Goal: Task Accomplishment & Management: Use online tool/utility

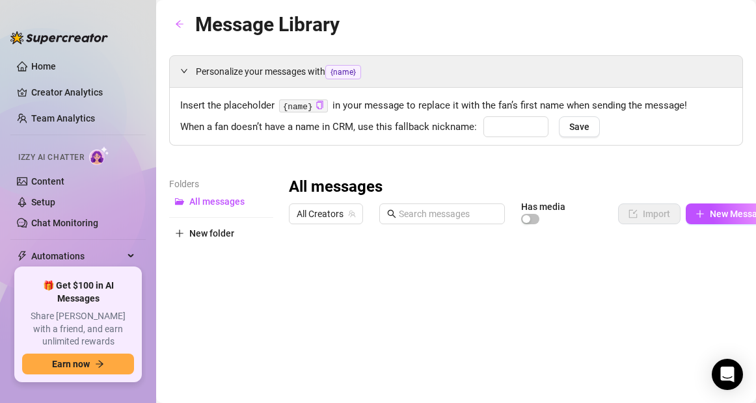
type input "baby"
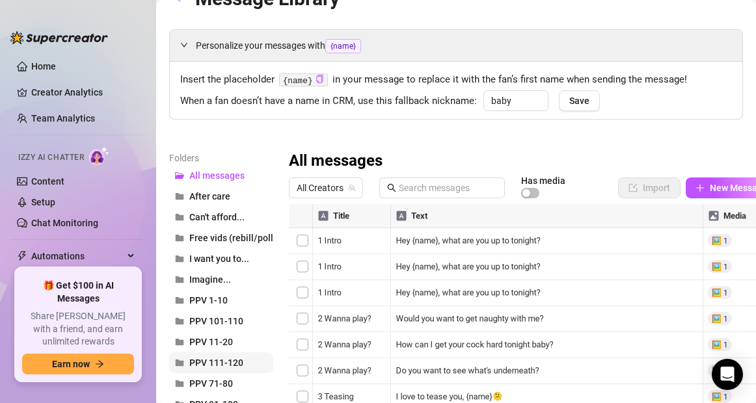
scroll to position [27, 0]
click at [221, 360] on span "PPV 111-120" at bounding box center [216, 362] width 54 height 10
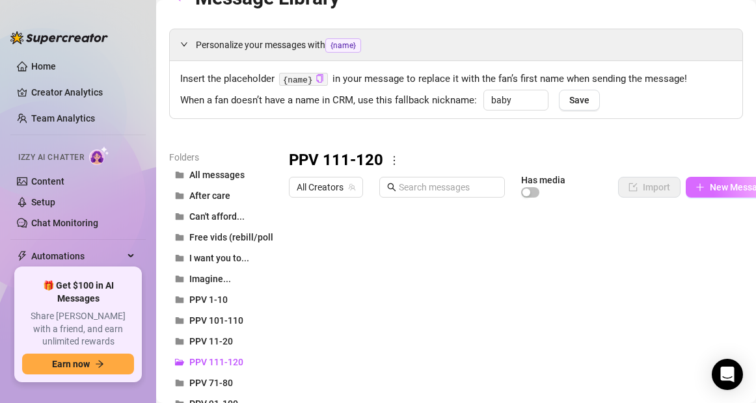
click at [709, 191] on span "New Message" at bounding box center [738, 187] width 58 height 10
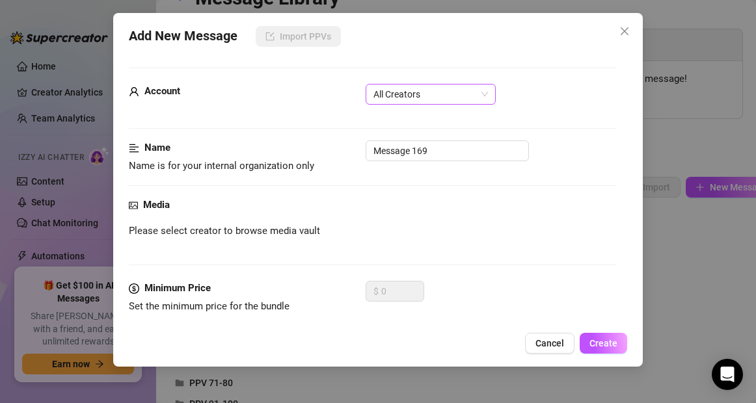
click at [468, 96] on span "All Creators" at bounding box center [430, 95] width 114 height 20
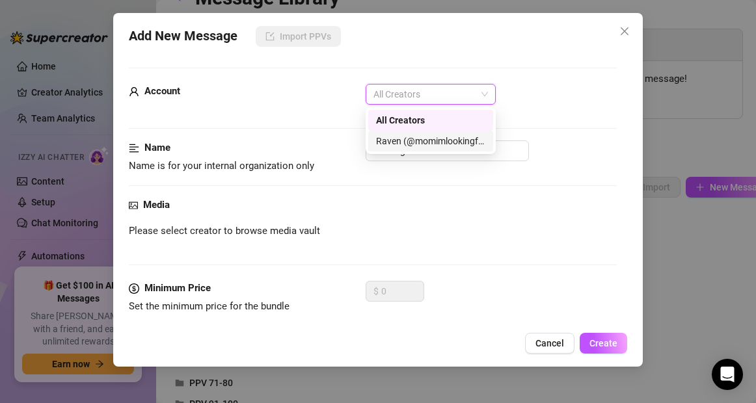
click at [440, 140] on div "Raven (@momimlookingfor)" at bounding box center [430, 141] width 109 height 14
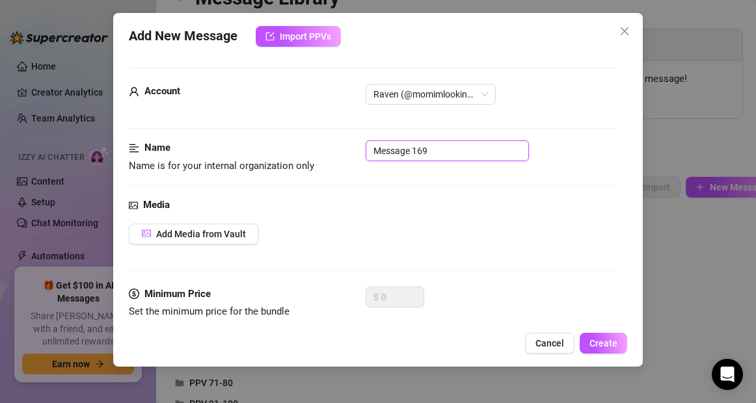
drag, startPoint x: 441, startPoint y: 151, endPoint x: 366, endPoint y: 152, distance: 74.8
click at [366, 152] on input "Message 169" at bounding box center [446, 150] width 163 height 21
type input "116 [PERSON_NAME] Naked & Unleashed"
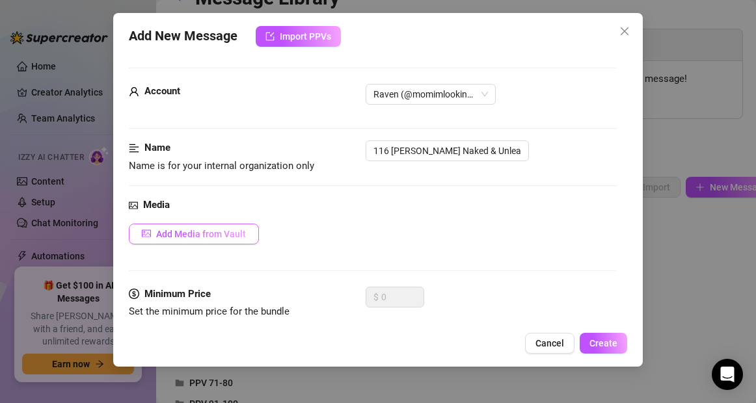
click at [235, 240] on button "Add Media from Vault" at bounding box center [194, 234] width 130 height 21
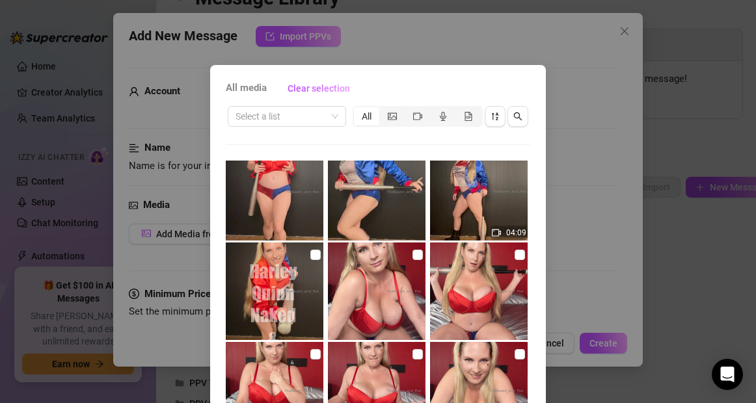
scroll to position [219, 0]
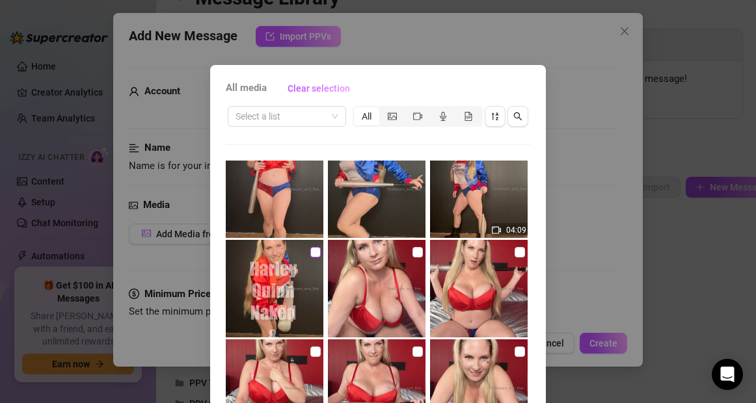
click at [310, 252] on input "checkbox" at bounding box center [315, 252] width 10 height 10
checkbox input "true"
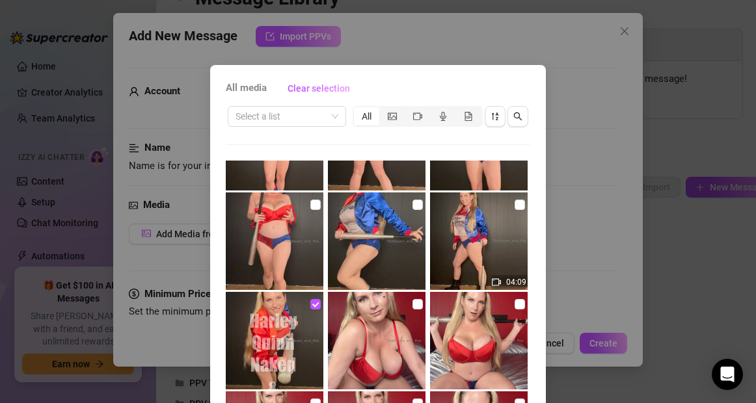
scroll to position [153, 0]
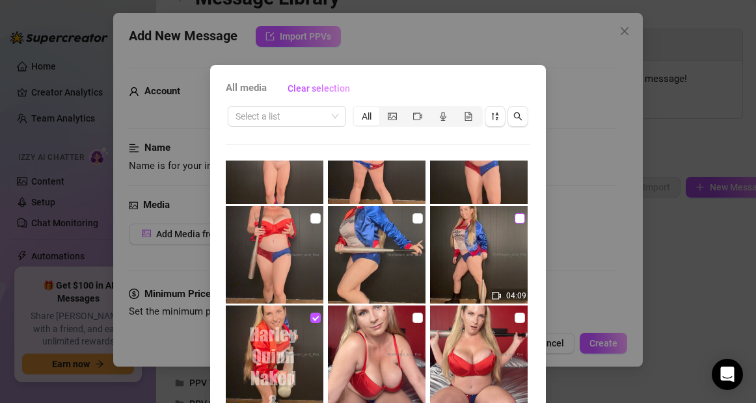
click at [514, 220] on input "checkbox" at bounding box center [519, 218] width 10 height 10
checkbox input "true"
click at [412, 218] on input "checkbox" at bounding box center [417, 218] width 10 height 10
checkbox input "true"
click at [310, 218] on input "checkbox" at bounding box center [315, 218] width 10 height 10
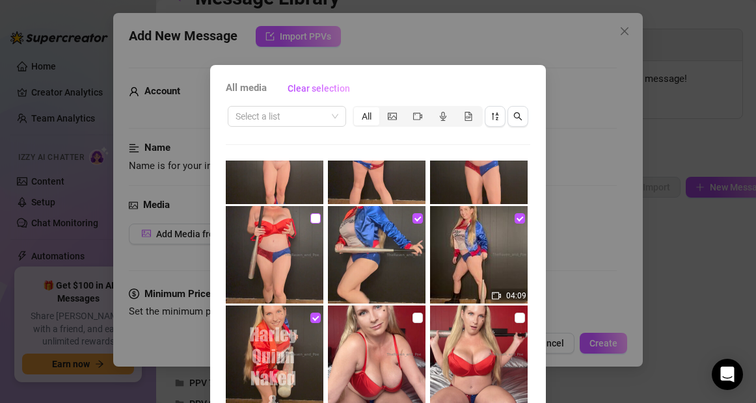
checkbox input "true"
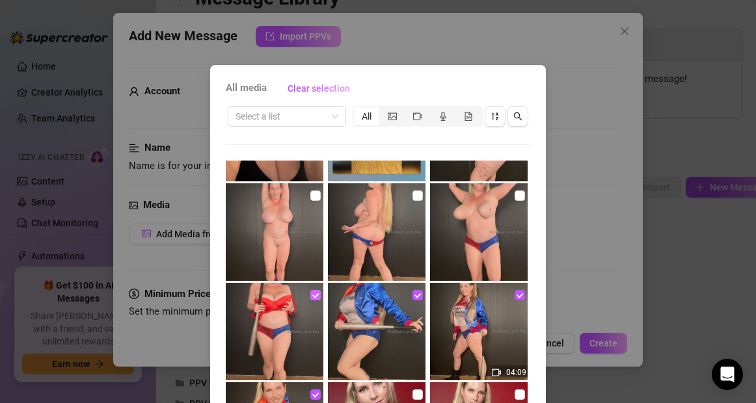
scroll to position [39, 0]
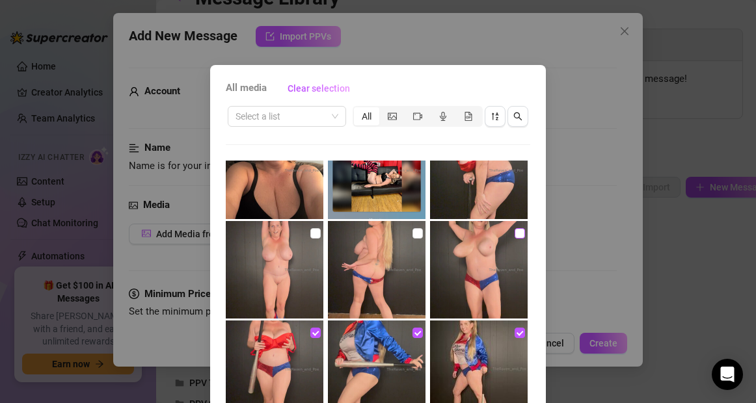
click at [514, 235] on input "checkbox" at bounding box center [519, 233] width 10 height 10
checkbox input "true"
click at [412, 235] on input "checkbox" at bounding box center [417, 233] width 10 height 10
checkbox input "true"
click at [310, 233] on input "checkbox" at bounding box center [315, 233] width 10 height 10
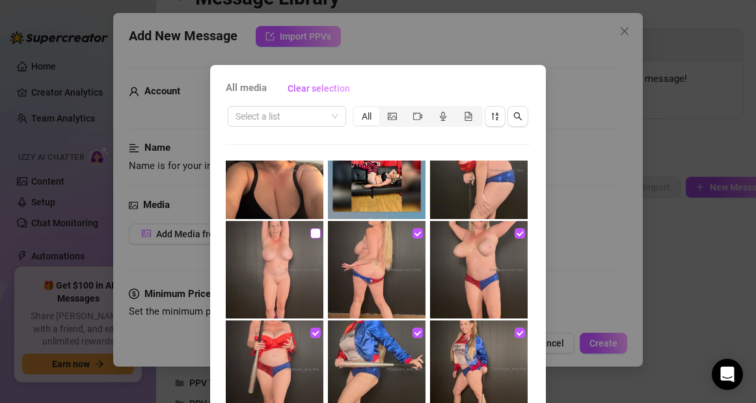
checkbox input "true"
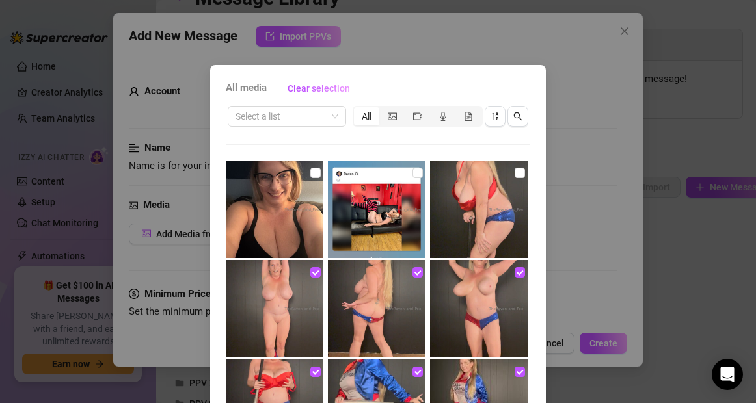
scroll to position [1, 0]
click at [514, 173] on input "checkbox" at bounding box center [519, 172] width 10 height 10
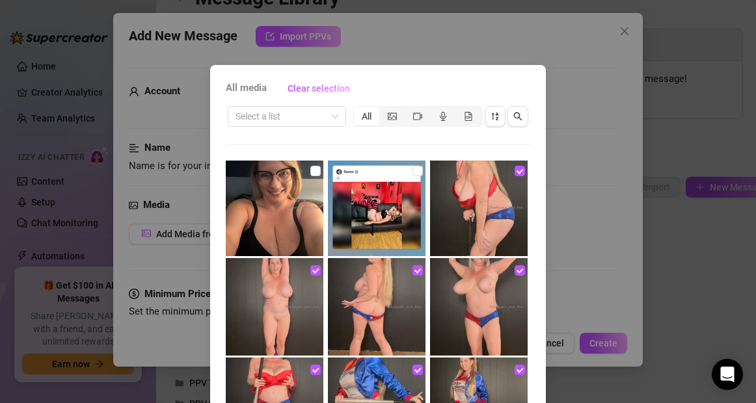
scroll to position [0, 0]
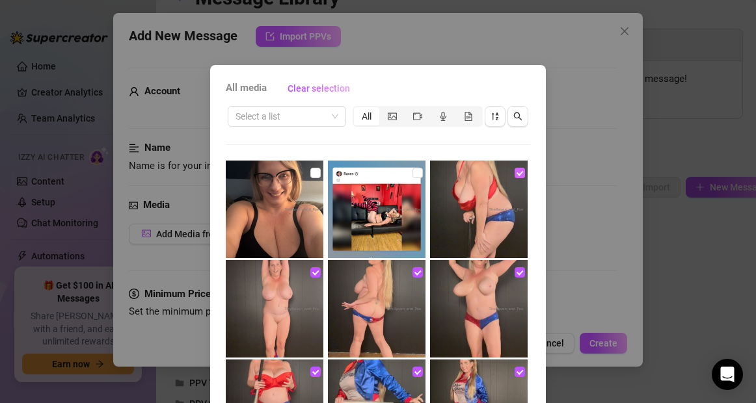
click at [514, 173] on input "checkbox" at bounding box center [519, 173] width 10 height 10
checkbox input "false"
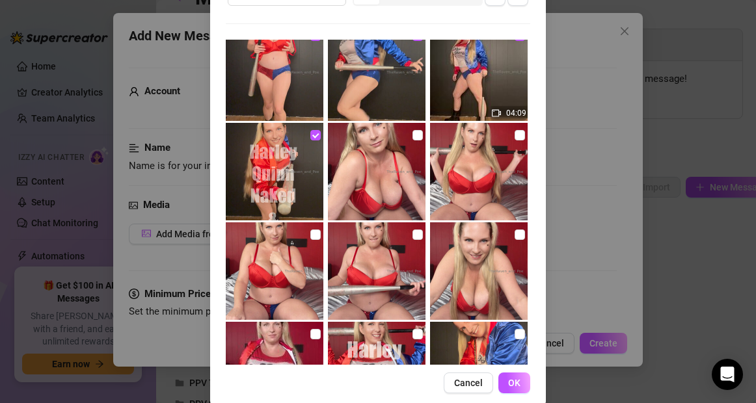
scroll to position [140, 0]
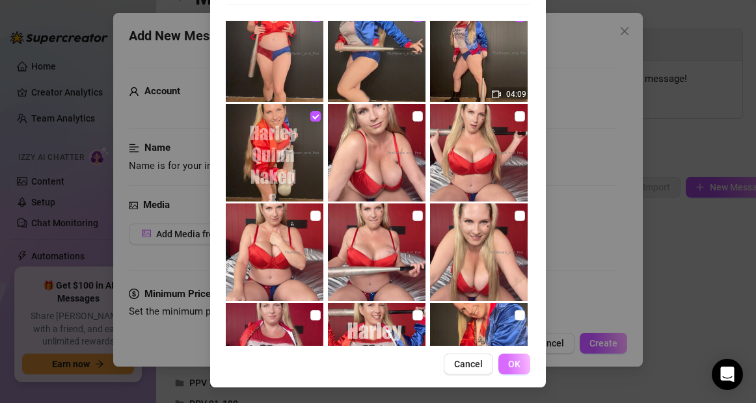
click at [512, 367] on span "OK" at bounding box center [514, 364] width 12 height 10
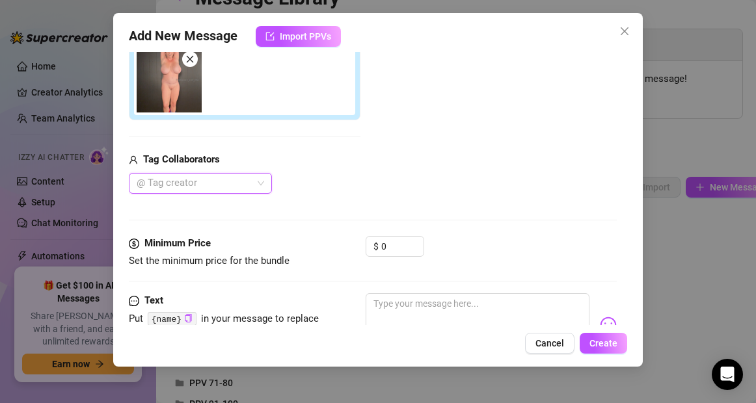
scroll to position [376, 0]
drag, startPoint x: 397, startPoint y: 246, endPoint x: 379, endPoint y: 246, distance: 18.2
click at [379, 246] on div "$ 0" at bounding box center [394, 245] width 59 height 21
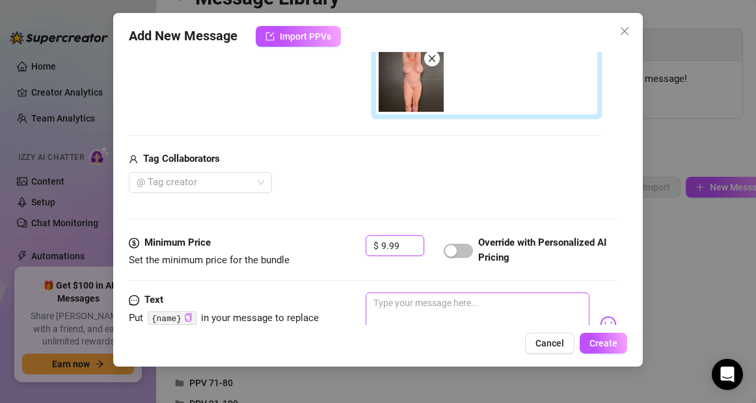
type input "9.99"
click at [388, 307] on textarea at bounding box center [476, 319] width 223 height 52
paste textarea "Gotham’s wildest little minx is in charge tonight — and you’re her toy. [PERSON…"
type textarea "Gotham’s wildest little minx is in charge tonight — and you’re her toy. [PERSON…"
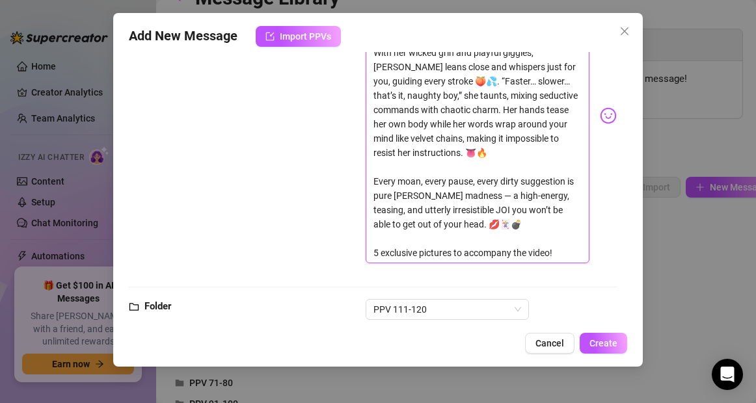
scroll to position [743, 0]
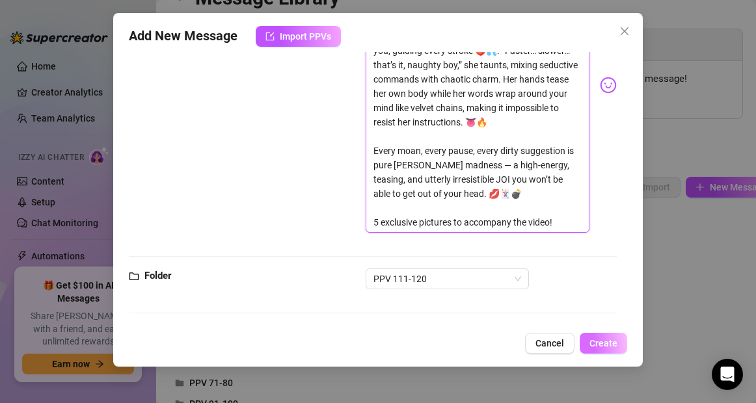
type textarea "Gotham’s wildest little minx is in charge tonight — and you’re her toy. [PERSON…"
click at [594, 341] on span "Create" at bounding box center [603, 343] width 28 height 10
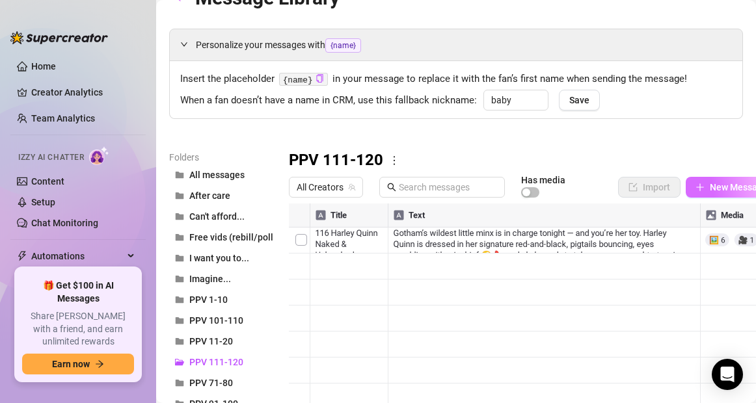
click at [729, 187] on span "New Message" at bounding box center [738, 187] width 58 height 10
type textarea "Type your message here..."
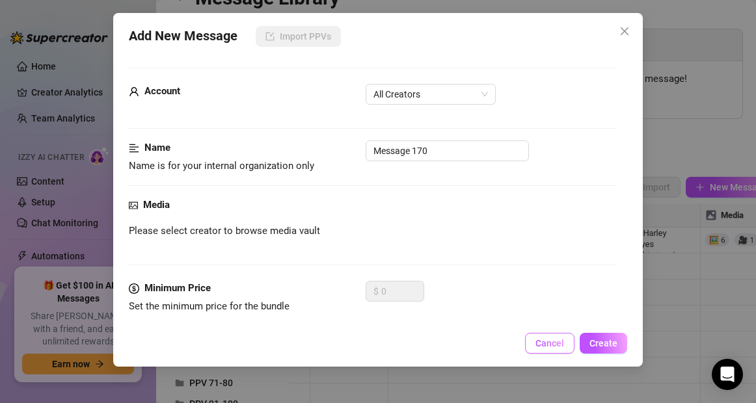
click at [555, 347] on span "Cancel" at bounding box center [549, 343] width 29 height 10
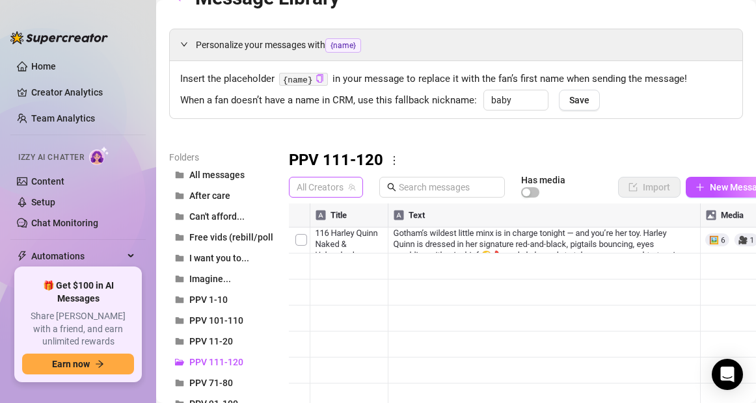
click at [324, 185] on span "All Creators" at bounding box center [326, 188] width 59 height 20
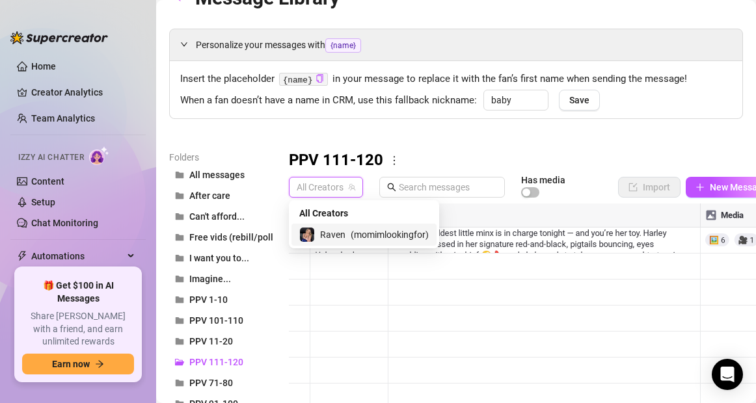
click at [339, 237] on span "Raven" at bounding box center [332, 235] width 25 height 14
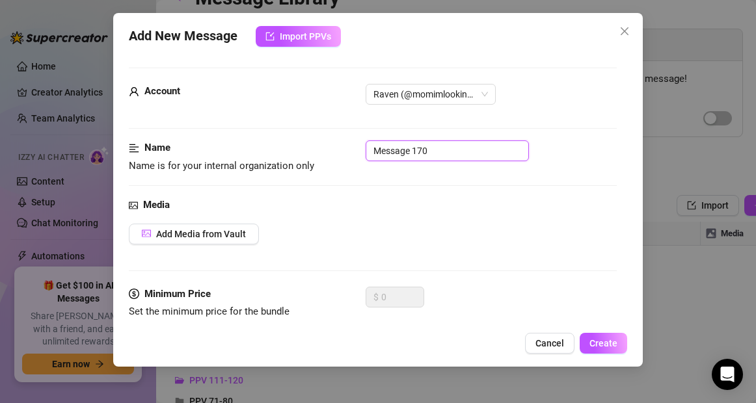
drag, startPoint x: 432, startPoint y: 152, endPoint x: 338, endPoint y: 152, distance: 93.6
click at [338, 152] on div "Name Name is for your internal organization only Message 170" at bounding box center [372, 156] width 487 height 33
type input "117 [PERSON_NAME] Dildo-Bat Debut"
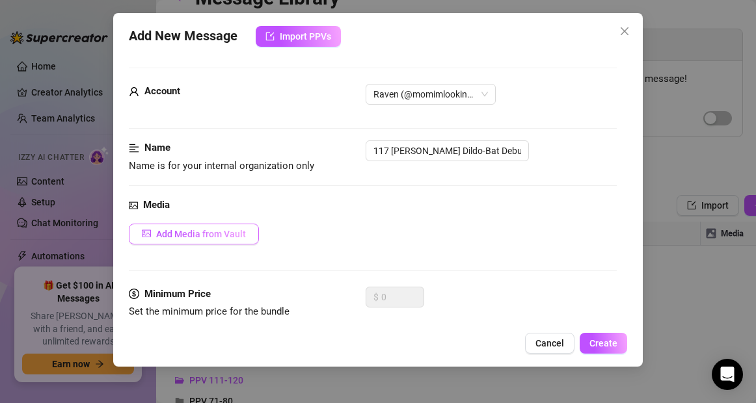
click at [242, 233] on span "Add Media from Vault" at bounding box center [201, 234] width 90 height 10
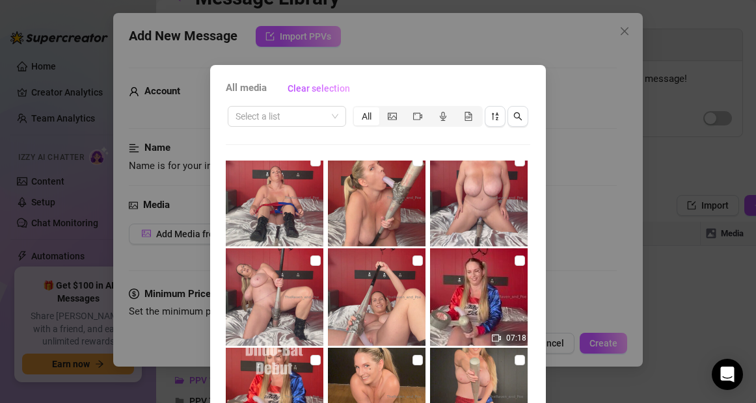
scroll to position [610, 0]
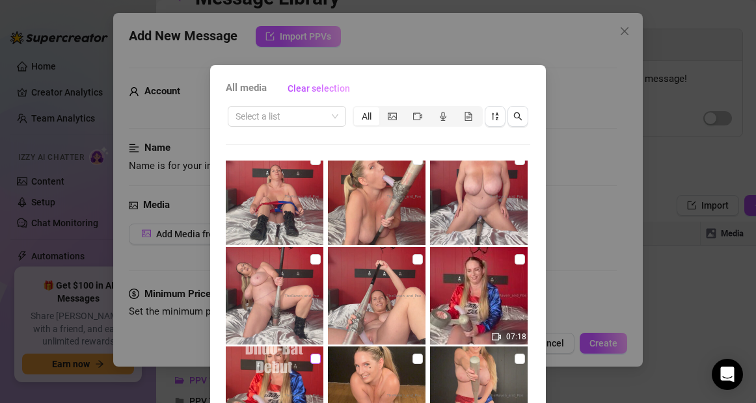
click at [310, 358] on input "checkbox" at bounding box center [315, 359] width 10 height 10
checkbox input "true"
click at [514, 259] on input "checkbox" at bounding box center [519, 259] width 10 height 10
checkbox input "true"
click at [412, 260] on input "checkbox" at bounding box center [417, 259] width 10 height 10
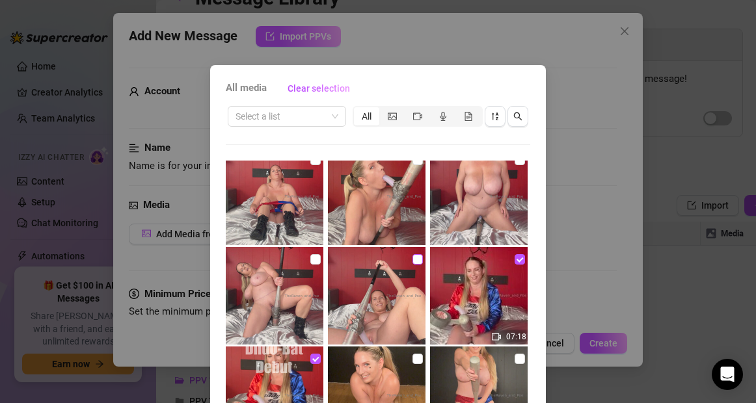
checkbox input "true"
click at [310, 261] on input "checkbox" at bounding box center [315, 259] width 10 height 10
checkbox input "true"
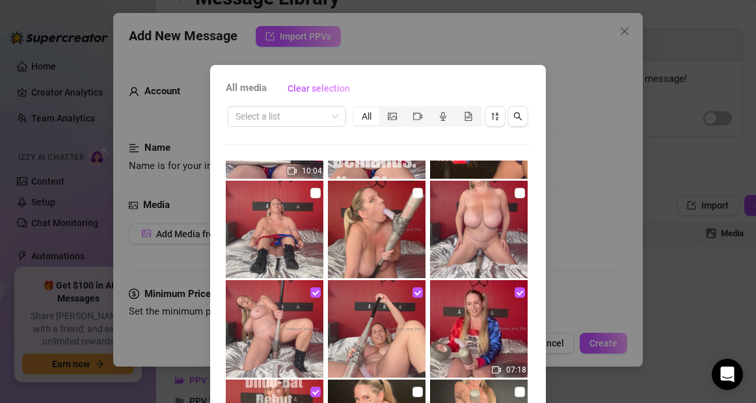
scroll to position [572, 0]
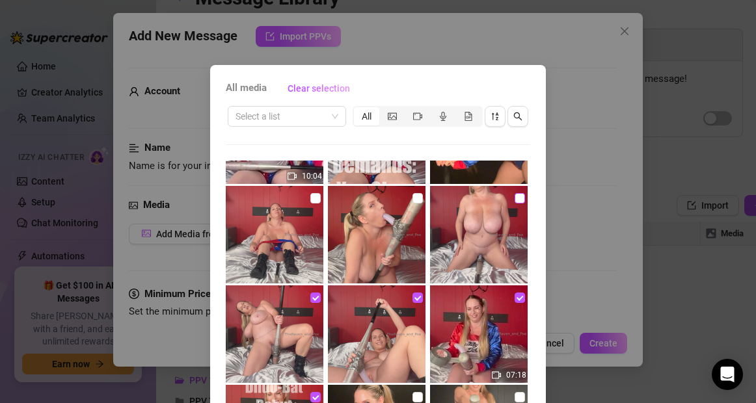
click at [514, 199] on input "checkbox" at bounding box center [519, 198] width 10 height 10
checkbox input "true"
click at [412, 196] on input "checkbox" at bounding box center [417, 198] width 10 height 10
checkbox input "true"
click at [310, 199] on input "checkbox" at bounding box center [315, 198] width 10 height 10
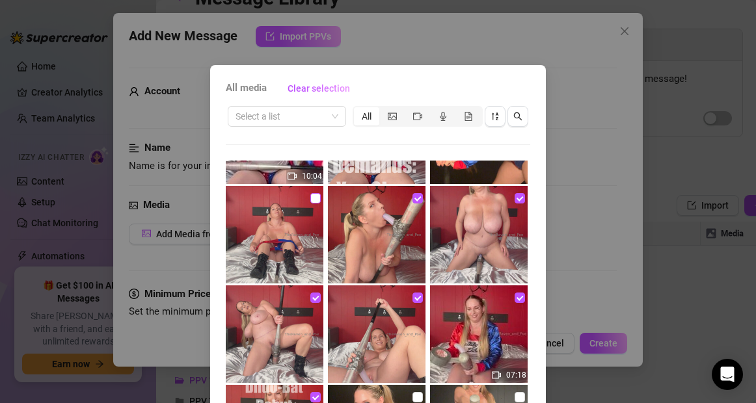
checkbox input "true"
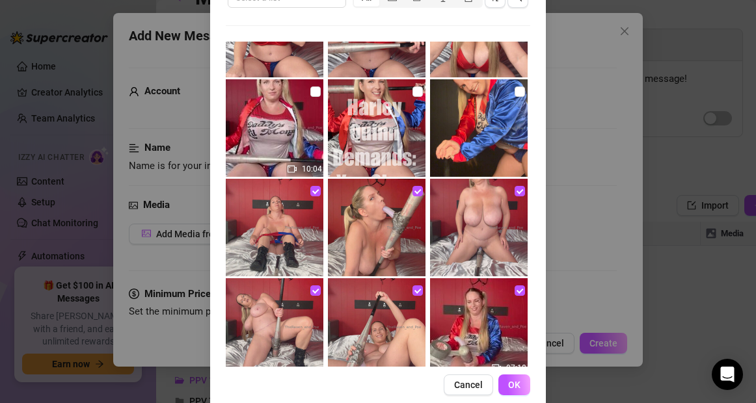
scroll to position [140, 0]
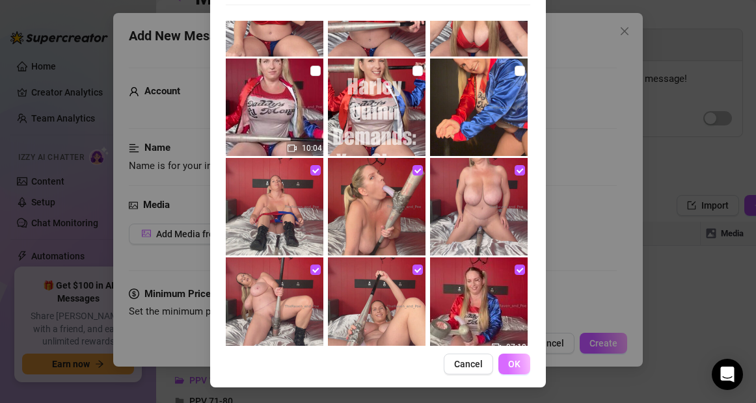
click at [503, 358] on button "OK" at bounding box center [514, 364] width 32 height 21
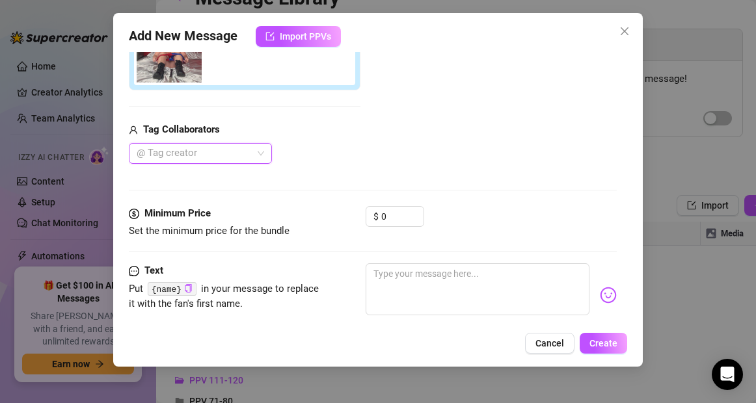
scroll to position [408, 0]
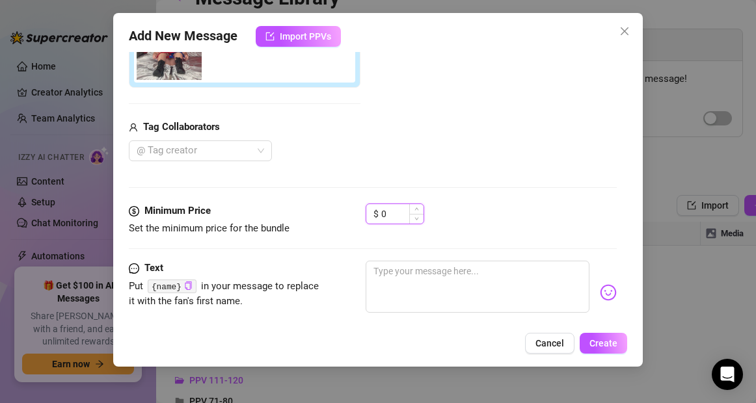
drag, startPoint x: 391, startPoint y: 213, endPoint x: 373, endPoint y: 213, distance: 18.9
click at [373, 213] on div "$ 0" at bounding box center [394, 214] width 59 height 21
drag, startPoint x: 390, startPoint y: 213, endPoint x: 379, endPoint y: 213, distance: 10.4
click at [379, 213] on div "$ 0" at bounding box center [394, 214] width 59 height 21
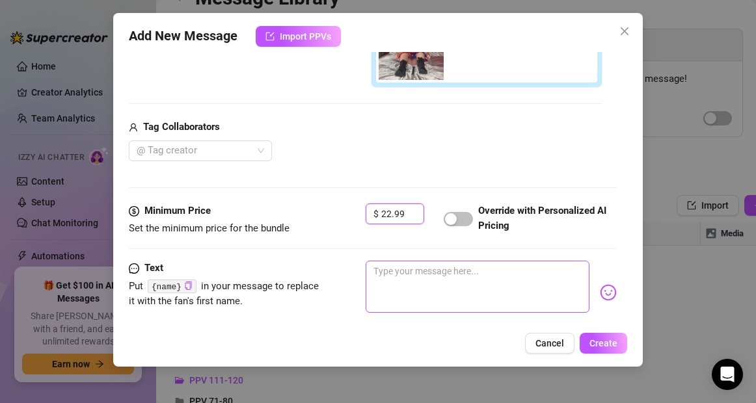
type input "22.99"
click at [382, 274] on textarea at bounding box center [476, 287] width 223 height 52
paste textarea "[PERSON_NAME] is up to her wicked ways again 😈, and she starts the show by givi…"
type textarea "[PERSON_NAME] is up to her wicked ways again 😈, and she starts the show by givi…"
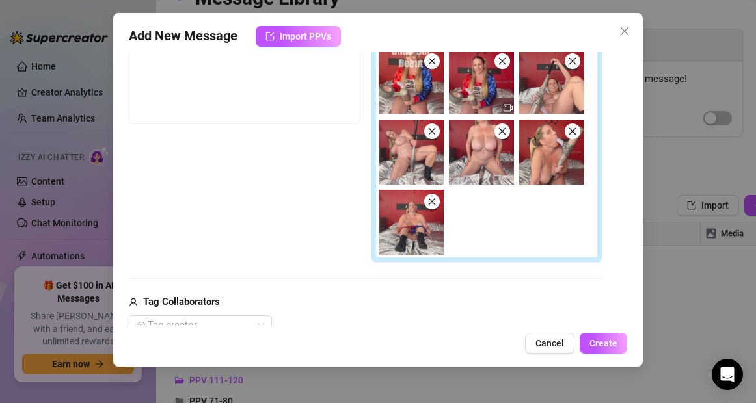
scroll to position [144, 0]
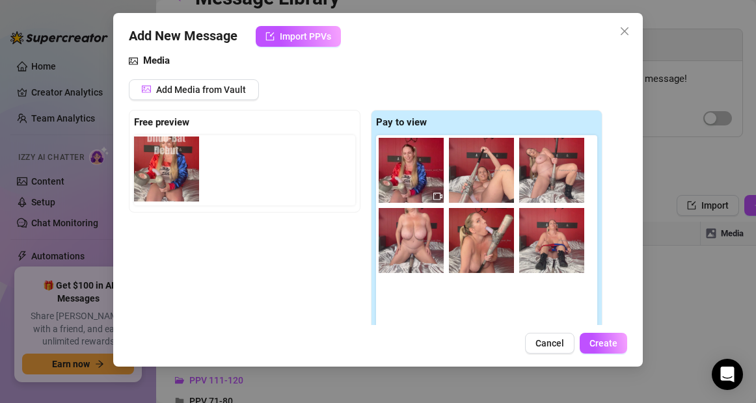
drag, startPoint x: 403, startPoint y: 174, endPoint x: 150, endPoint y: 170, distance: 252.3
click at [150, 170] on div "Free preview Pay to view" at bounding box center [365, 231] width 473 height 242
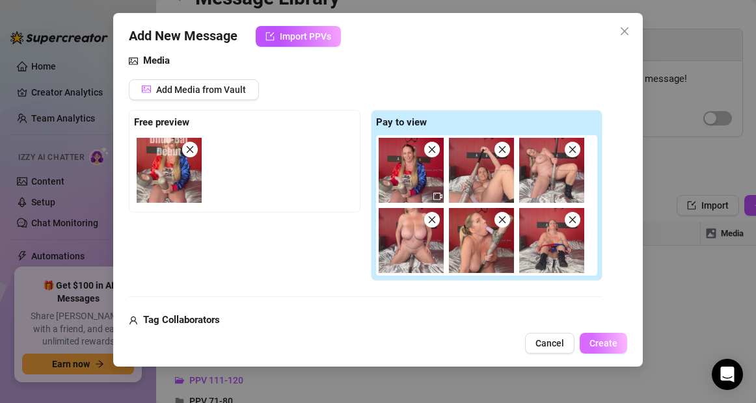
type textarea "[PERSON_NAME] is up to her wicked ways again 😈, and she starts the show by givi…"
click at [614, 340] on span "Create" at bounding box center [603, 343] width 28 height 10
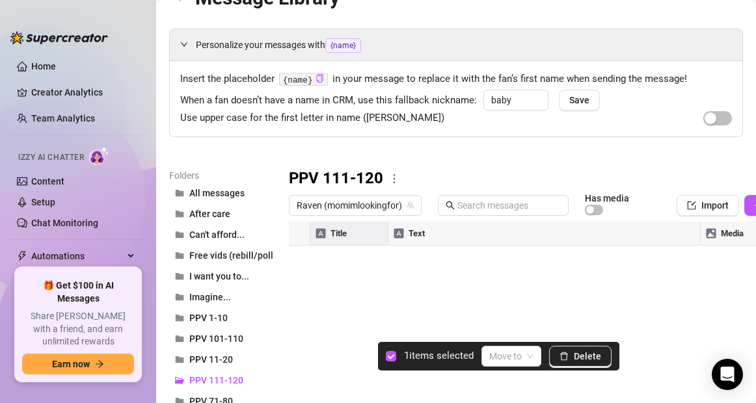
click at [301, 259] on div at bounding box center [562, 367] width 547 height 290
click at [596, 359] on span "Delete" at bounding box center [587, 356] width 27 height 10
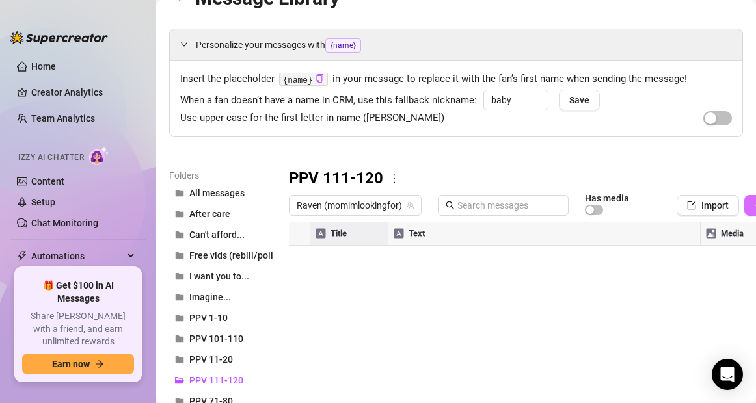
type textarea "Type your message here..."
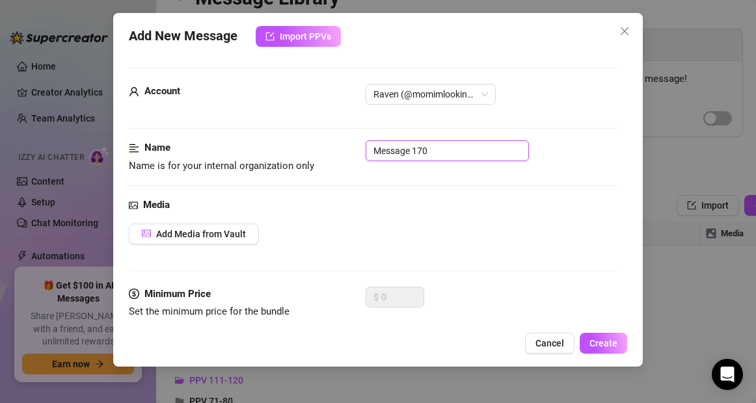
drag, startPoint x: 438, startPoint y: 150, endPoint x: 343, endPoint y: 146, distance: 95.7
click at [343, 146] on div "Name Name is for your internal organization only Message 170" at bounding box center [372, 156] width 487 height 33
type input "116 [PERSON_NAME] Naked & Unleashed"
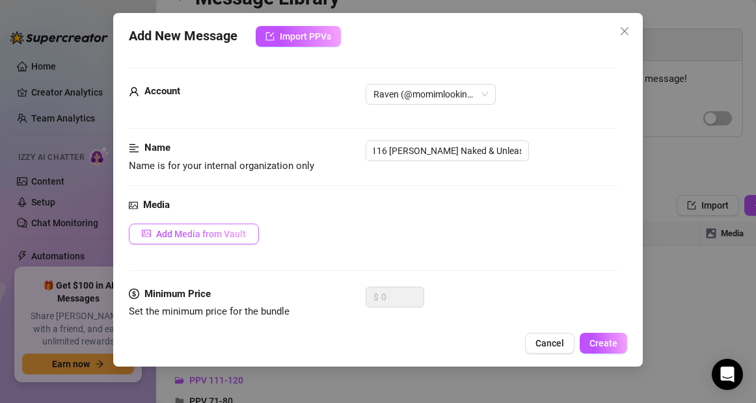
click at [224, 234] on span "Add Media from Vault" at bounding box center [201, 234] width 90 height 10
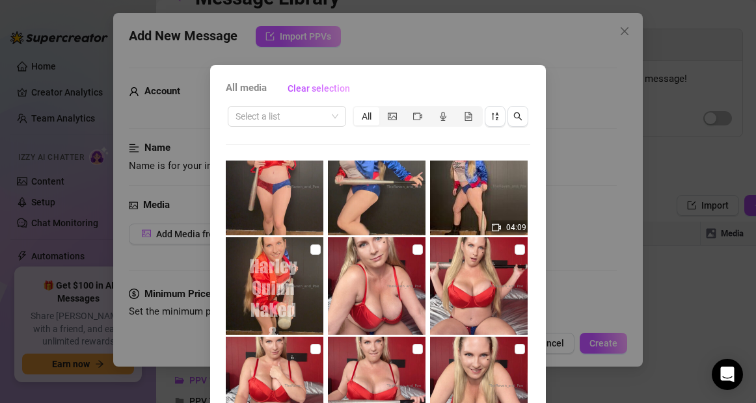
scroll to position [173, 0]
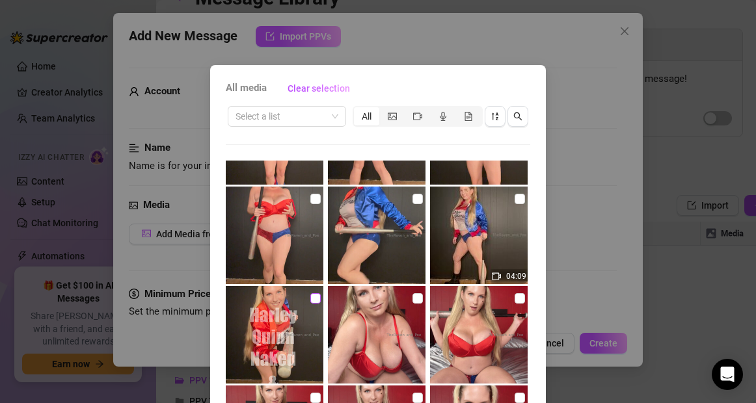
click at [310, 297] on input "checkbox" at bounding box center [315, 298] width 10 height 10
checkbox input "true"
click at [514, 198] on input "checkbox" at bounding box center [519, 199] width 10 height 10
checkbox input "true"
click at [412, 198] on input "checkbox" at bounding box center [417, 199] width 10 height 10
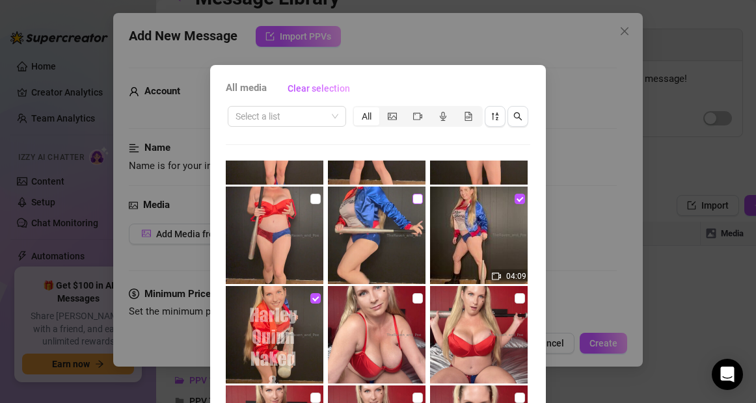
checkbox input "true"
click at [310, 198] on input "checkbox" at bounding box center [315, 199] width 10 height 10
checkbox input "true"
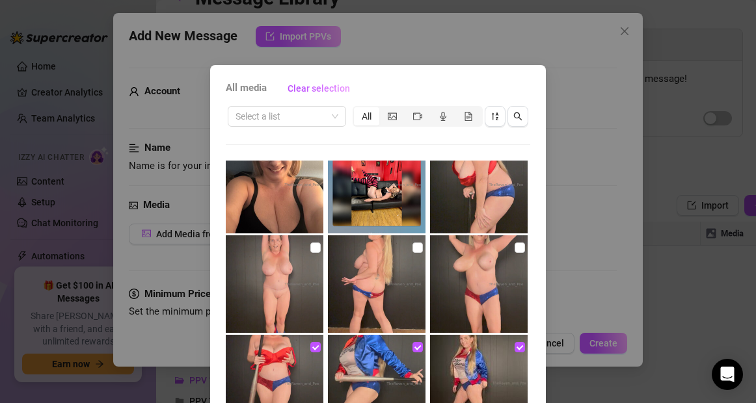
scroll to position [0, 0]
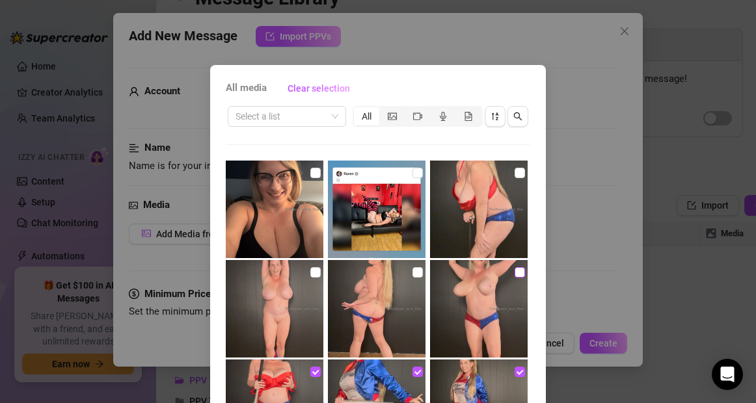
click at [514, 274] on input "checkbox" at bounding box center [519, 272] width 10 height 10
checkbox input "true"
click at [412, 272] on input "checkbox" at bounding box center [417, 272] width 10 height 10
checkbox input "true"
click at [310, 272] on input "checkbox" at bounding box center [315, 272] width 10 height 10
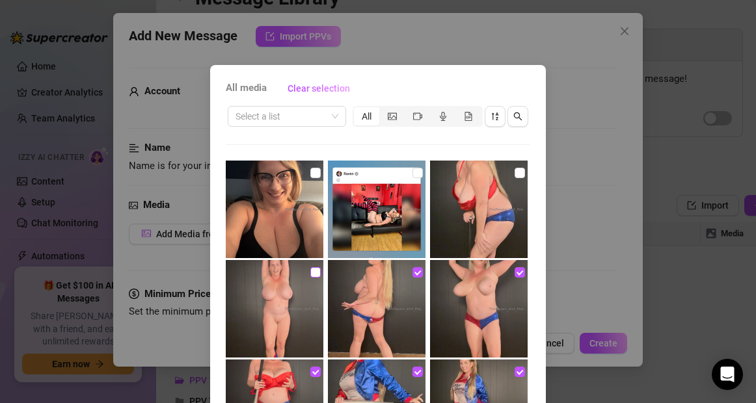
checkbox input "true"
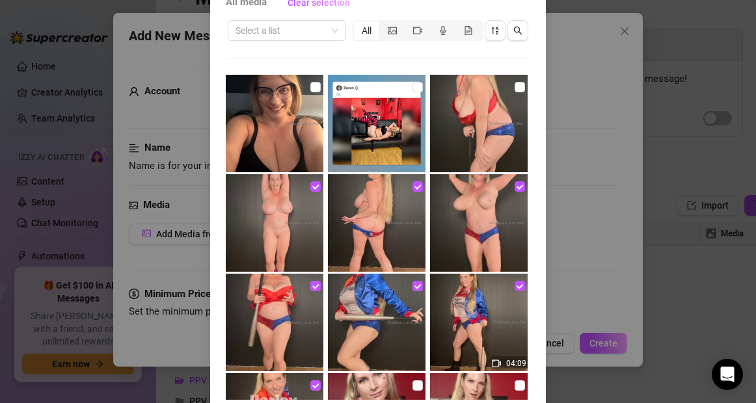
scroll to position [140, 0]
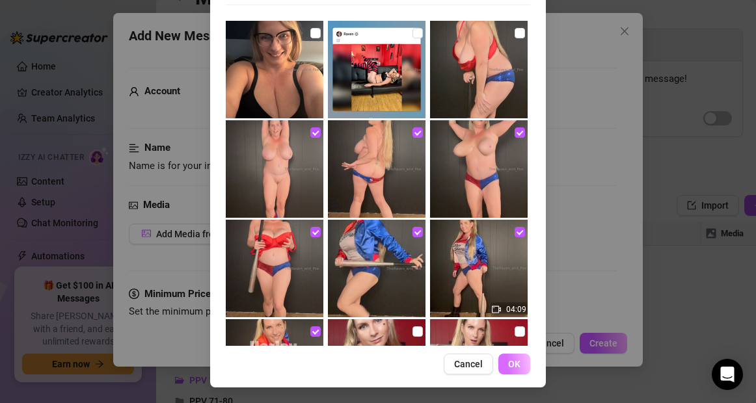
click at [508, 369] on span "OK" at bounding box center [514, 364] width 12 height 10
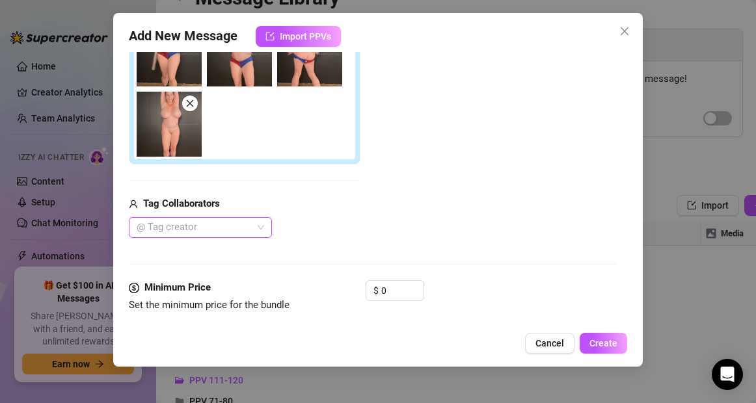
scroll to position [346, 0]
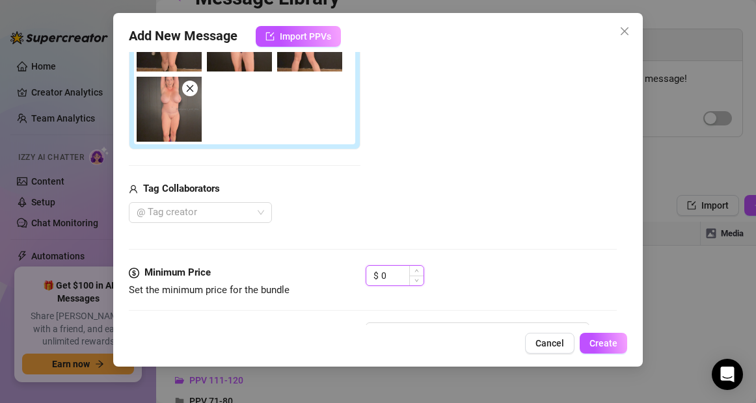
drag, startPoint x: 397, startPoint y: 280, endPoint x: 369, endPoint y: 280, distance: 28.0
click at [369, 280] on div "$ 0" at bounding box center [394, 275] width 59 height 21
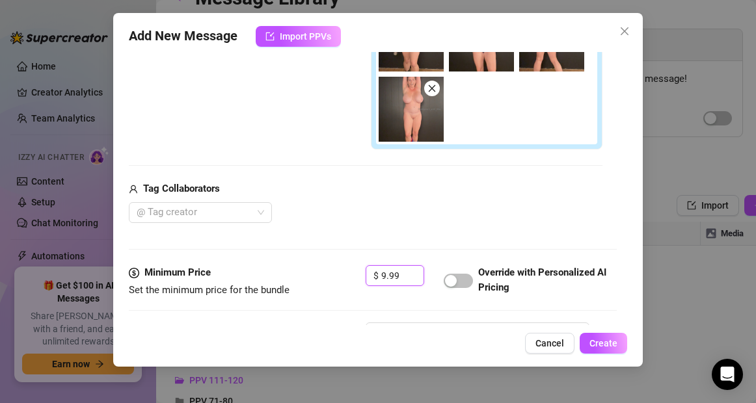
type input "9.99"
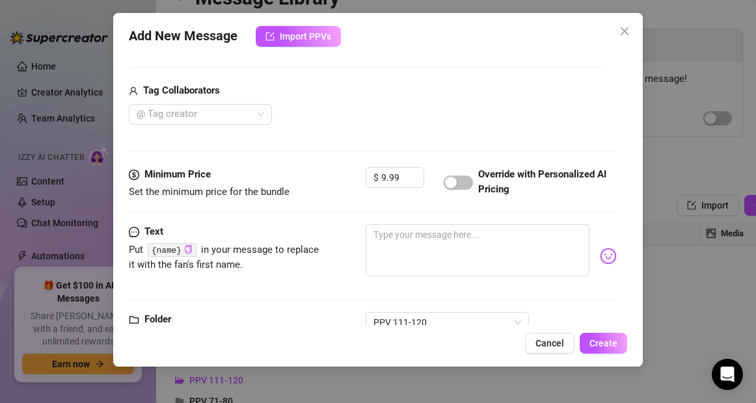
type textarea "[PERSON_NAME] takes center stage, dressed in her Suicide Squad blue and red, re…"
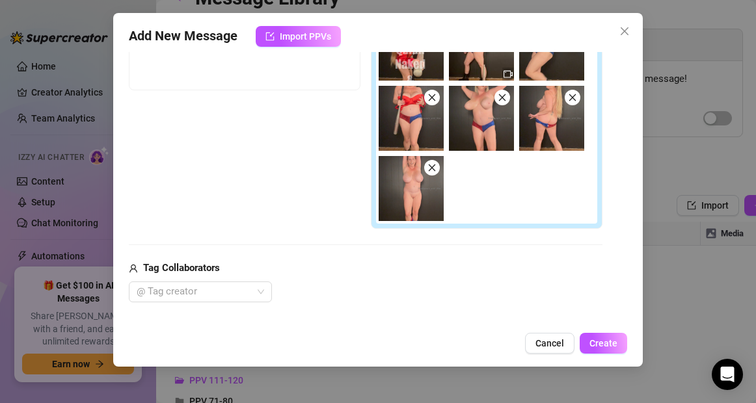
scroll to position [155, 0]
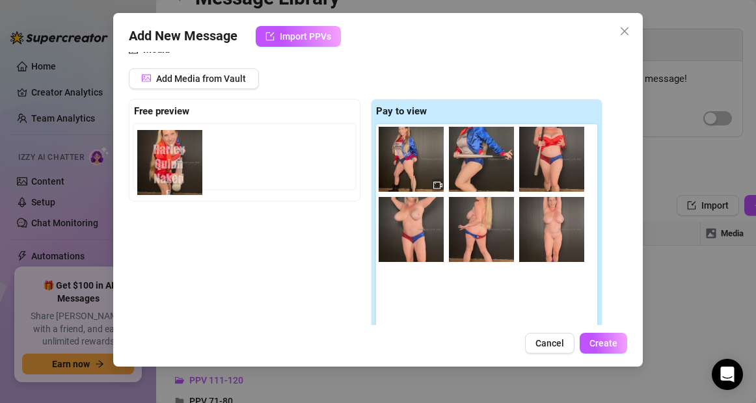
drag, startPoint x: 419, startPoint y: 167, endPoint x: 178, endPoint y: 167, distance: 241.9
click at [178, 167] on div "Free preview Pay to view" at bounding box center [365, 220] width 473 height 242
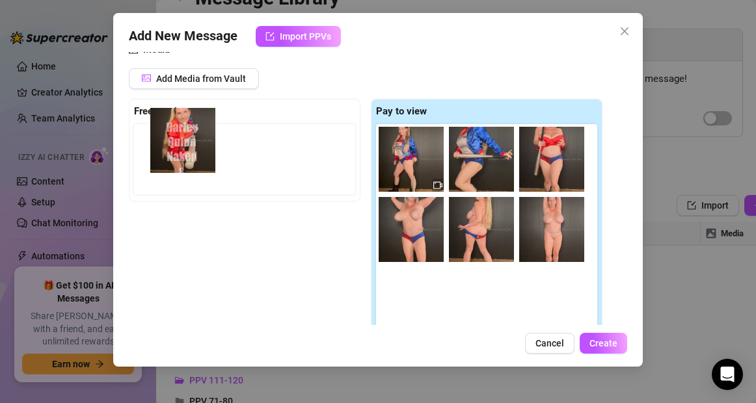
drag, startPoint x: 403, startPoint y: 148, endPoint x: 174, endPoint y: 124, distance: 230.2
click at [174, 124] on div "Free preview Pay to view" at bounding box center [365, 220] width 473 height 242
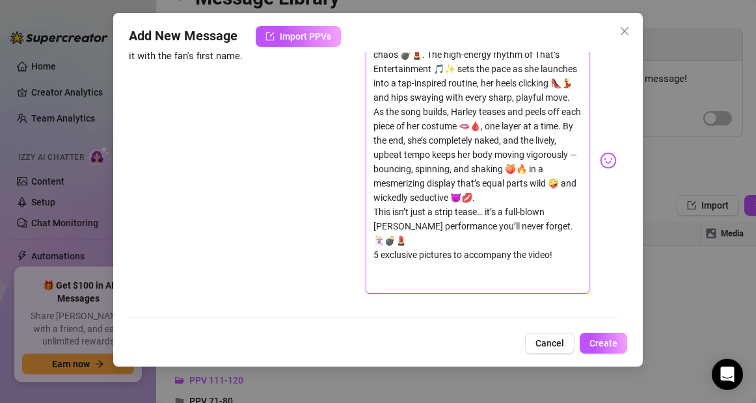
scroll to position [644, 0]
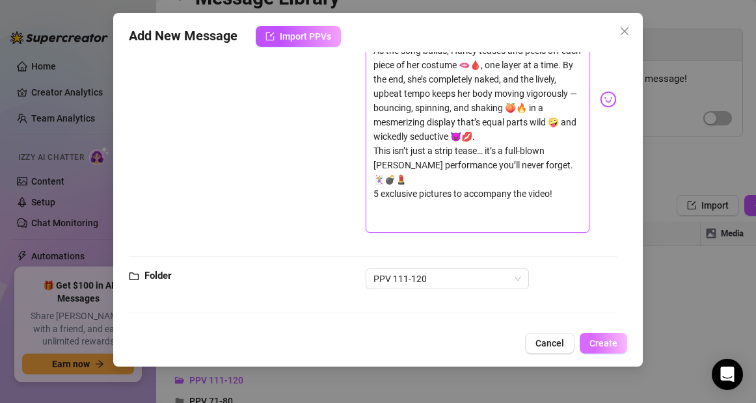
type textarea "[PERSON_NAME] takes center stage, dressed in her Suicide Squad blue and red, re…"
click at [605, 347] on span "Create" at bounding box center [603, 343] width 28 height 10
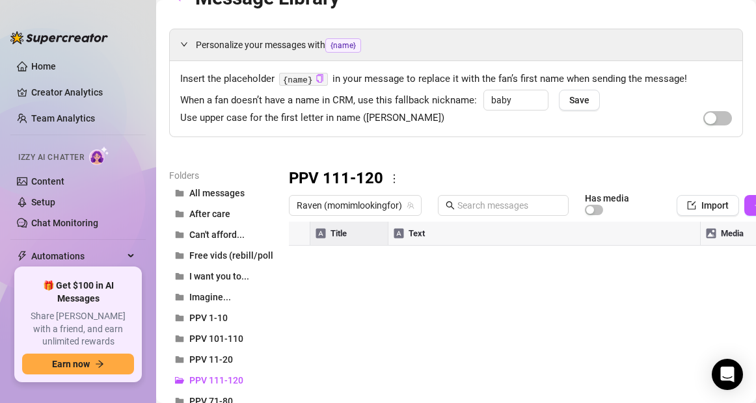
drag, startPoint x: 292, startPoint y: 285, endPoint x: 292, endPoint y: 257, distance: 28.0
click at [292, 257] on div at bounding box center [562, 367] width 547 height 290
type textarea "Type your message here..."
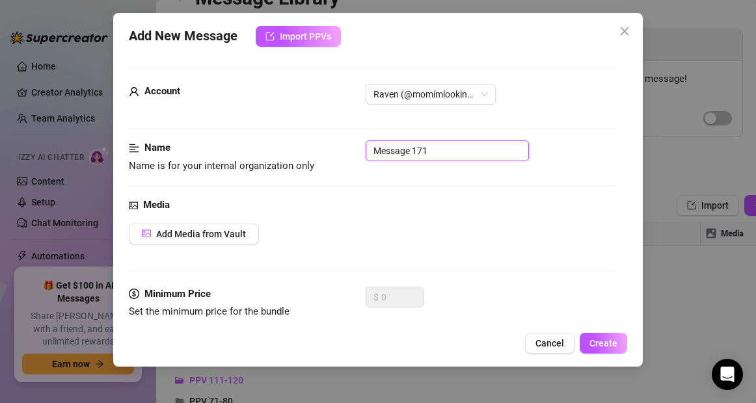
drag, startPoint x: 442, startPoint y: 153, endPoint x: 342, endPoint y: 153, distance: 100.1
click at [342, 153] on div "Name Name is for your internal organization only Message 171" at bounding box center [372, 156] width 487 height 33
click at [407, 152] on input "118" at bounding box center [446, 150] width 163 height 21
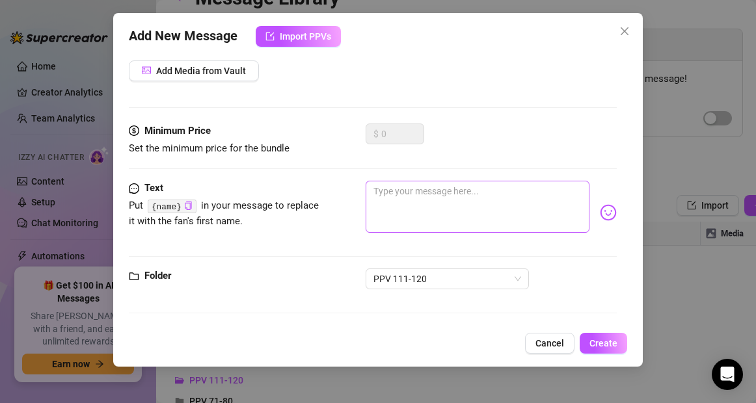
type input "118 [PERSON_NAME] Demands You Obey"
paste textarea "Gotham’s wildest little minx is in charge tonight — and you’re her toy. [PERSON…"
type textarea "Gotham’s wildest little minx is in charge tonight — and you’re her toy. [PERSON…"
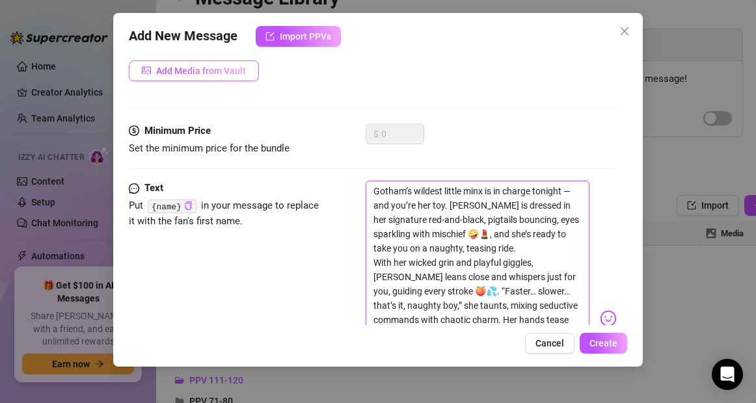
type textarea "Gotham’s wildest little minx is in charge tonight — and you’re her toy. [PERSON…"
click at [213, 73] on span "Add Media from Vault" at bounding box center [201, 71] width 90 height 10
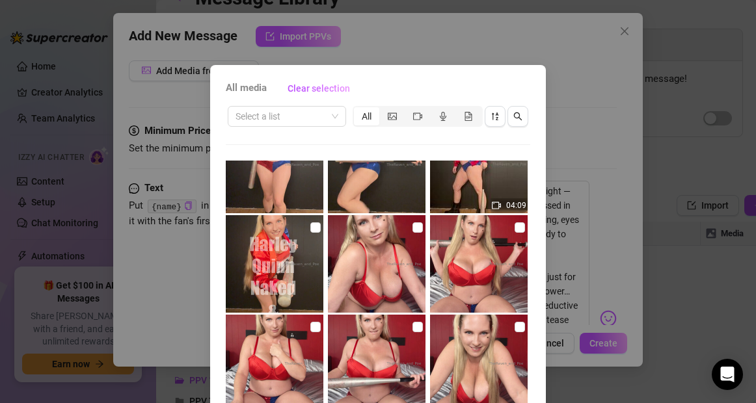
scroll to position [334, 0]
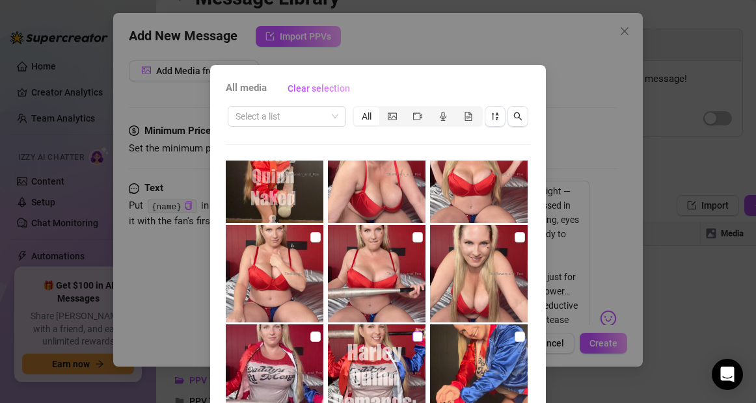
click at [412, 337] on input "checkbox" at bounding box center [417, 337] width 10 height 10
checkbox input "true"
click at [311, 336] on input "checkbox" at bounding box center [315, 337] width 10 height 10
checkbox input "true"
click at [514, 236] on input "checkbox" at bounding box center [519, 237] width 10 height 10
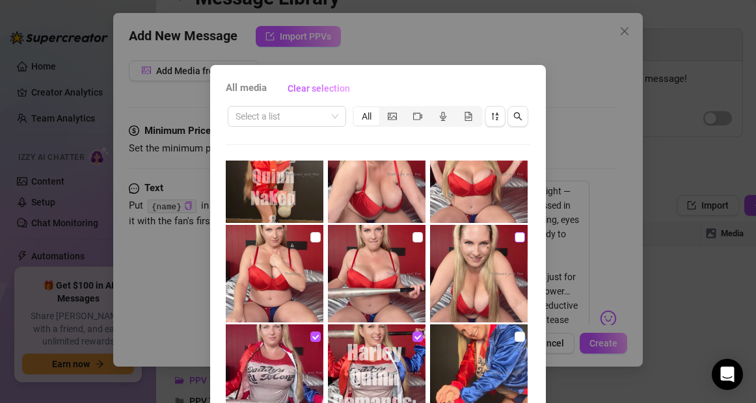
checkbox input "true"
click at [412, 235] on input "checkbox" at bounding box center [417, 237] width 10 height 10
checkbox input "true"
click at [310, 235] on input "checkbox" at bounding box center [315, 237] width 10 height 10
checkbox input "true"
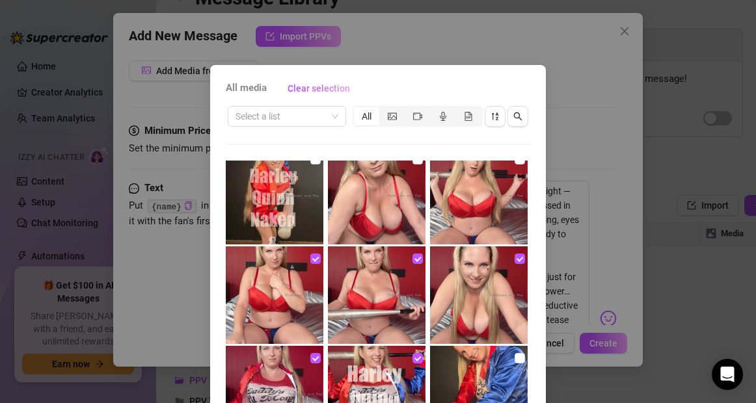
scroll to position [297, 0]
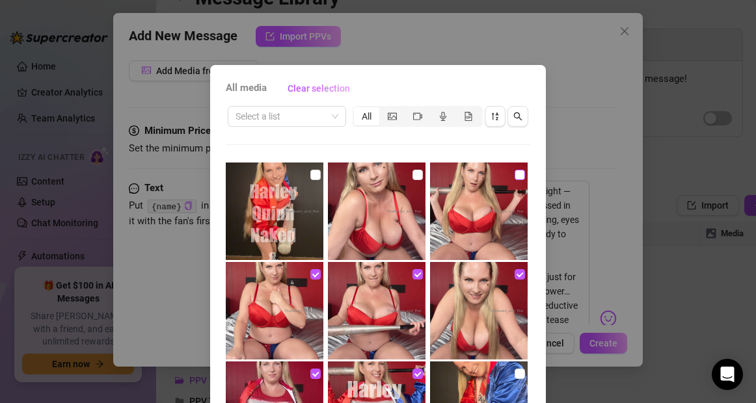
click at [514, 176] on input "checkbox" at bounding box center [519, 175] width 10 height 10
checkbox input "true"
click at [412, 173] on input "checkbox" at bounding box center [417, 175] width 10 height 10
checkbox input "true"
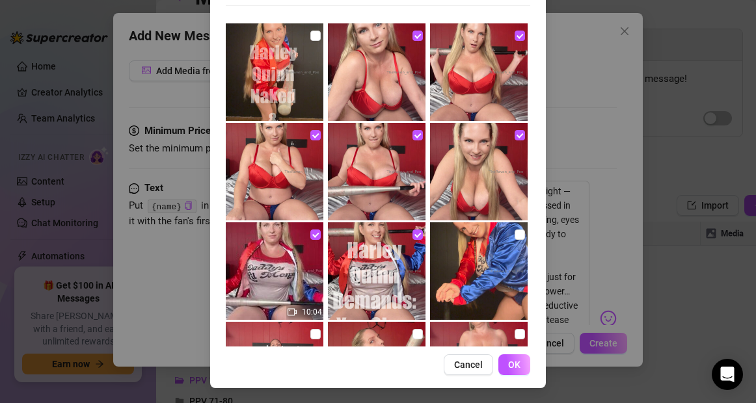
scroll to position [140, 0]
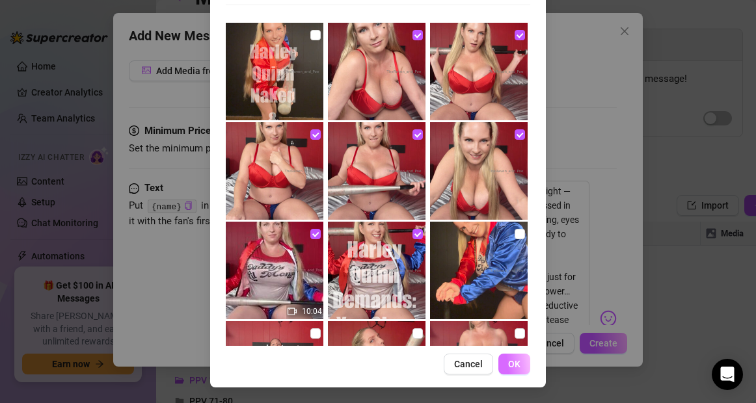
click at [513, 357] on button "OK" at bounding box center [514, 364] width 32 height 21
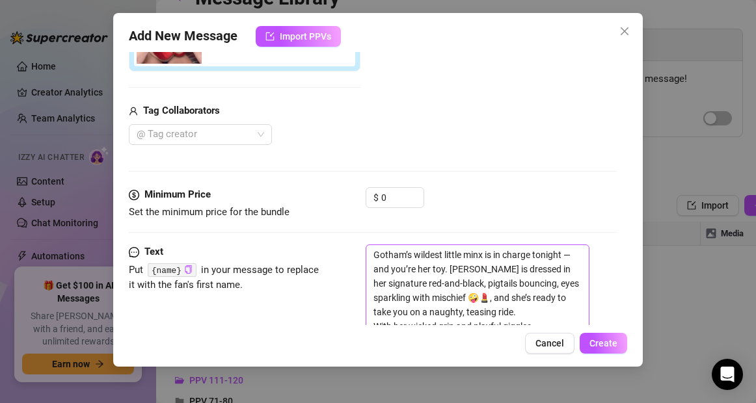
scroll to position [425, 0]
drag, startPoint x: 390, startPoint y: 196, endPoint x: 377, endPoint y: 198, distance: 13.2
click at [377, 198] on div "$ 0" at bounding box center [394, 197] width 59 height 21
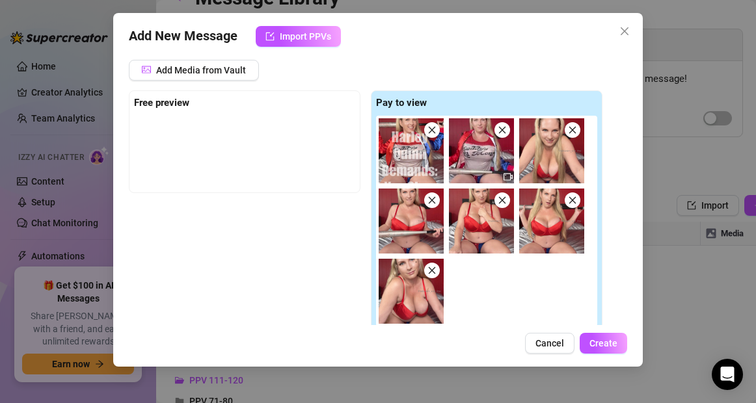
scroll to position [153, 0]
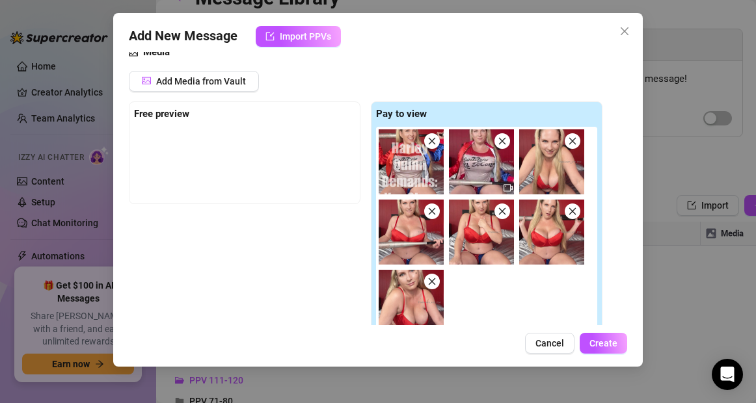
click at [401, 160] on img at bounding box center [410, 161] width 65 height 65
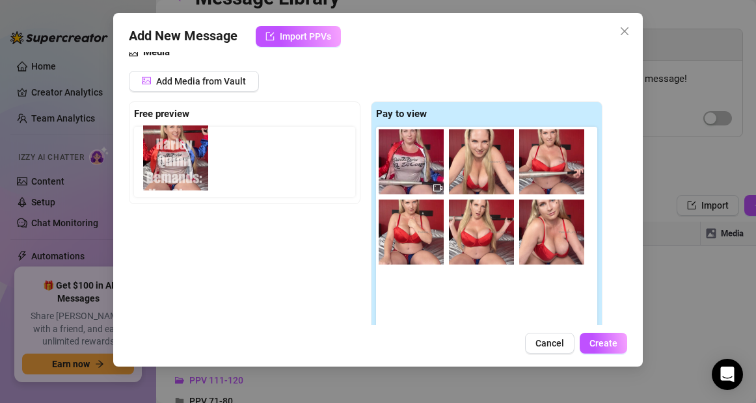
drag, startPoint x: 404, startPoint y: 161, endPoint x: 168, endPoint y: 154, distance: 236.2
click at [168, 154] on div "Free preview Pay to view" at bounding box center [365, 222] width 473 height 242
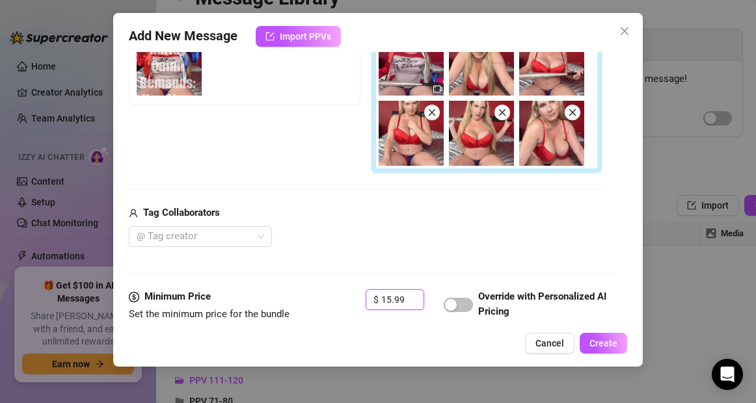
scroll to position [249, 0]
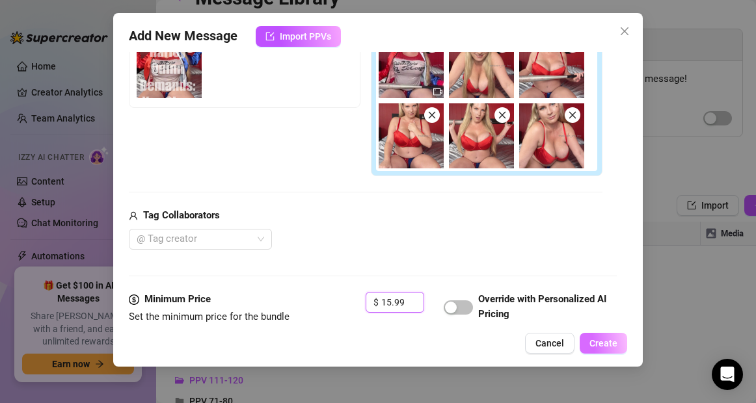
type input "15.99"
click at [606, 343] on span "Create" at bounding box center [603, 343] width 28 height 10
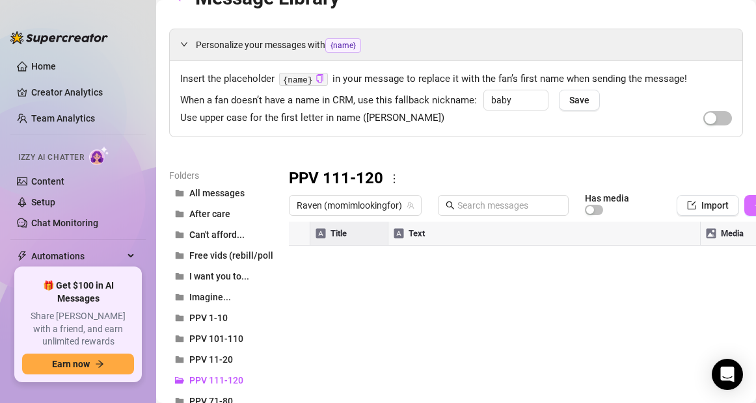
type textarea "Type your message here..."
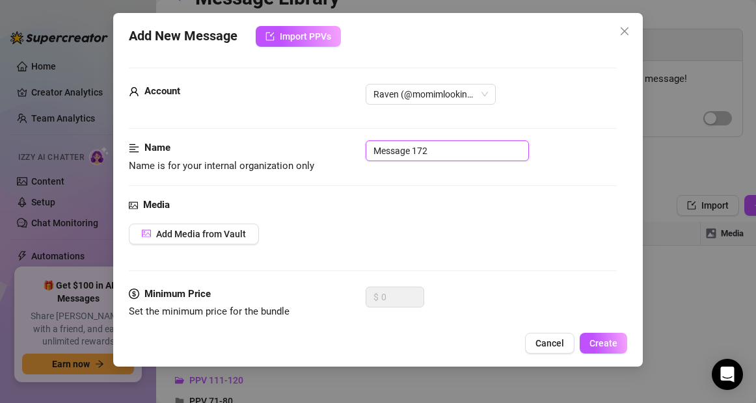
drag, startPoint x: 434, startPoint y: 149, endPoint x: 341, endPoint y: 142, distance: 93.2
click at [341, 142] on div "Name Name is for your internal organization only Message 172" at bounding box center [372, 156] width 487 height 33
click at [403, 154] on input "119" at bounding box center [446, 150] width 163 height 21
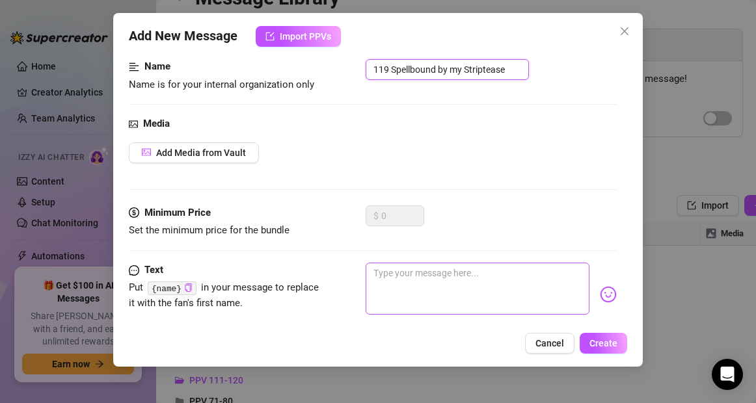
scroll to position [81, 0]
type input "119 Spellbound by my Striptease"
click at [505, 286] on textarea at bounding box center [476, 289] width 223 height 52
paste textarea "There's a little magic in the air tonight... and a lot of mischief. 'Sweet Drea…"
type textarea "There's a little magic in the air tonight... and a lot of mischief. 'Sweet Drea…"
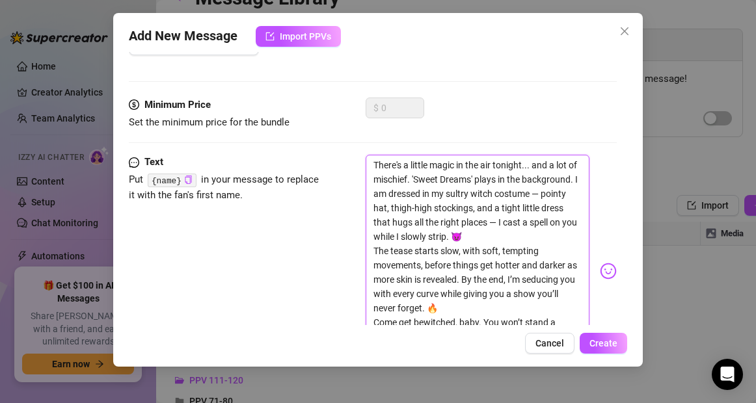
scroll to position [170, 0]
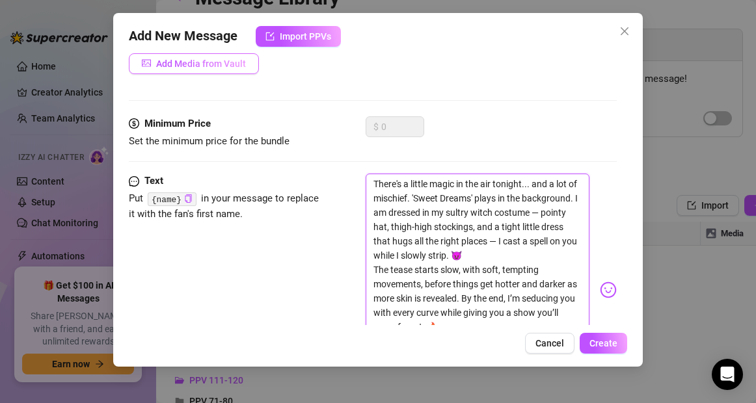
type textarea "There's a little magic in the air tonight... and a lot of mischief. 'Sweet Drea…"
click at [224, 59] on span "Add Media from Vault" at bounding box center [201, 64] width 90 height 10
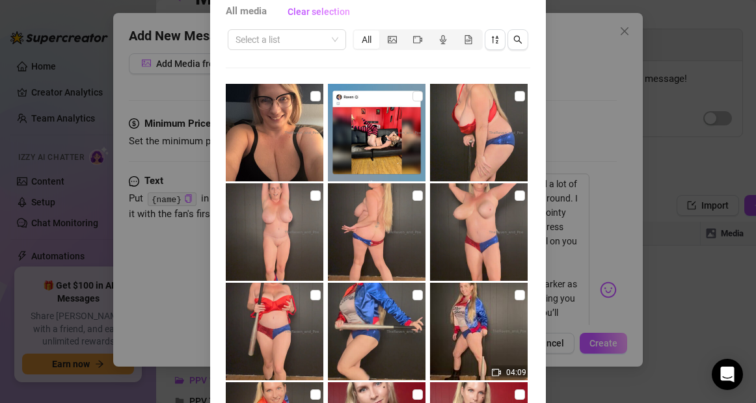
scroll to position [140, 0]
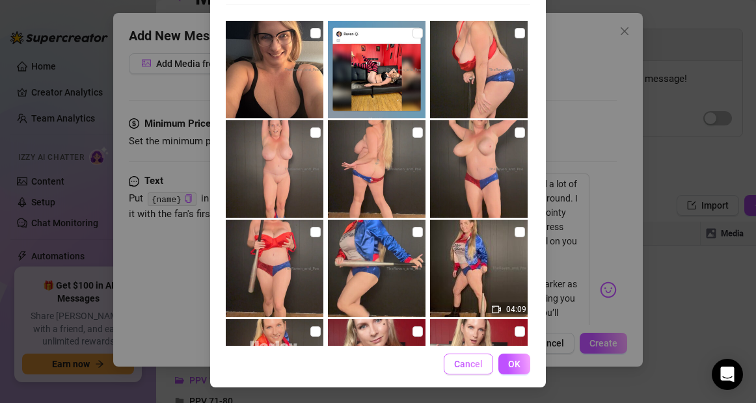
click at [458, 369] on button "Cancel" at bounding box center [467, 364] width 49 height 21
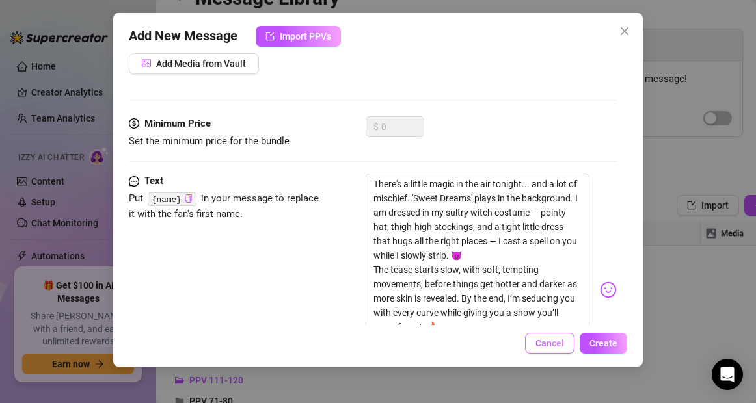
click at [551, 347] on span "Cancel" at bounding box center [549, 343] width 29 height 10
